Goal: Information Seeking & Learning: Learn about a topic

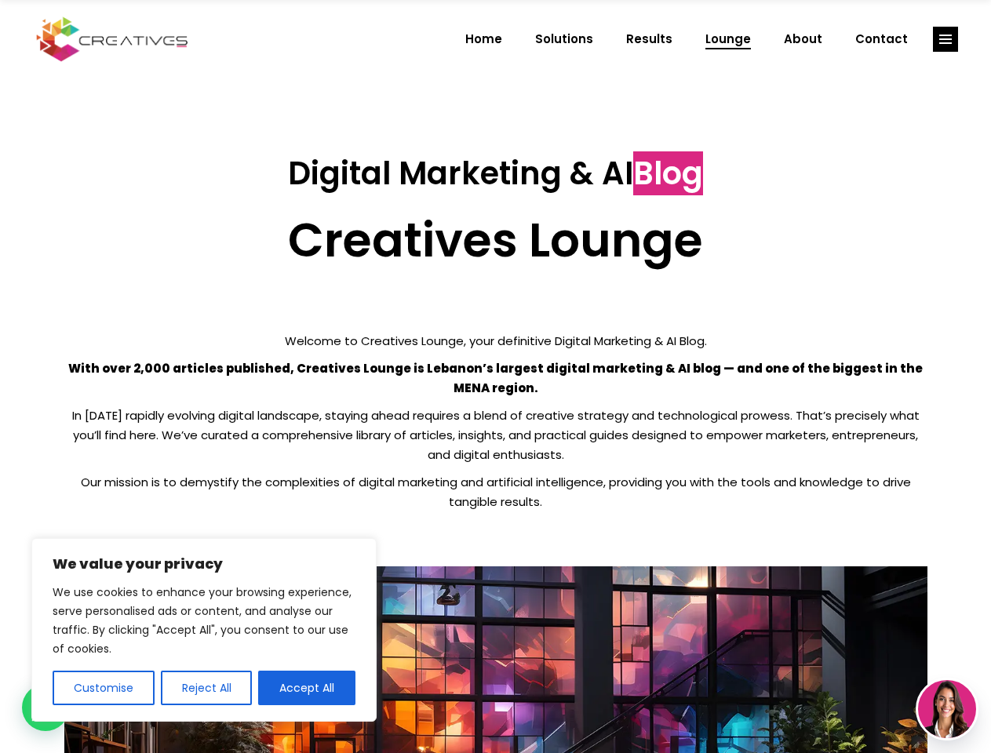
click at [495, 377] on p "With over 2,000 articles published, Creatives Lounge is Lebanon’s largest digit…" at bounding box center [495, 377] width 863 height 39
click at [103, 688] on button "Customise" at bounding box center [104, 688] width 102 height 35
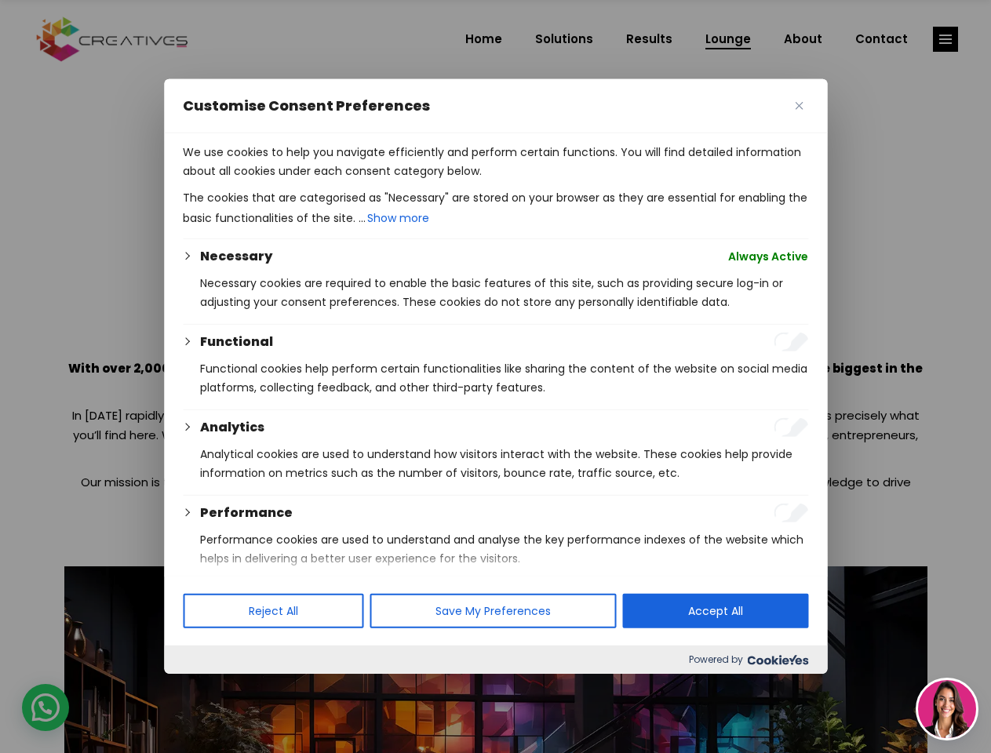
click at [206, 688] on div at bounding box center [495, 376] width 991 height 753
click at [307, 180] on p "We use cookies to help you navigate efficiently and perform certain functions. …" at bounding box center [495, 162] width 625 height 38
click at [945, 39] on div at bounding box center [495, 376] width 991 height 753
click at [947, 709] on img at bounding box center [947, 709] width 58 height 58
